Goal: Transaction & Acquisition: Purchase product/service

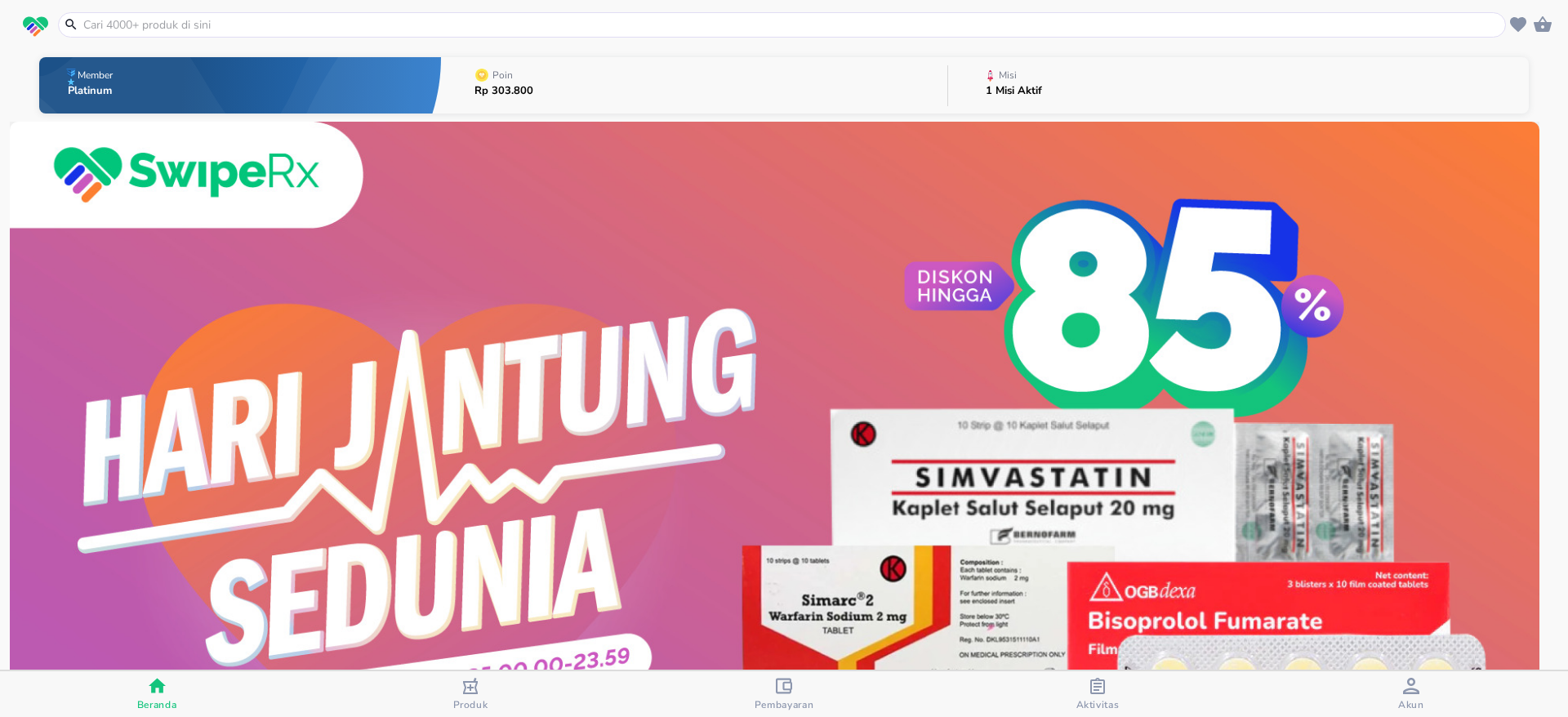
click at [337, 22] on input "text" at bounding box center [792, 24] width 1420 height 17
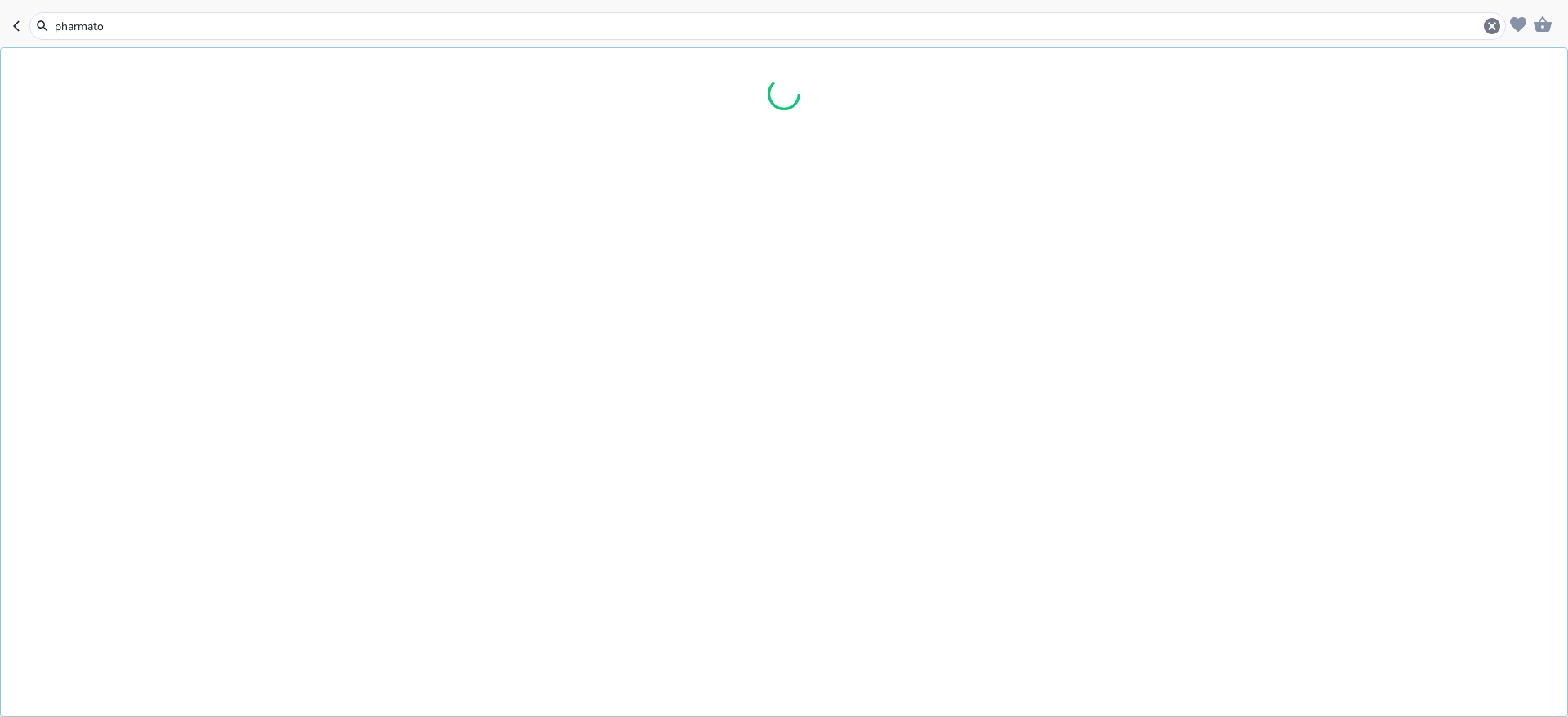
type input "pharmaton"
